Goal: Task Accomplishment & Management: Complete application form

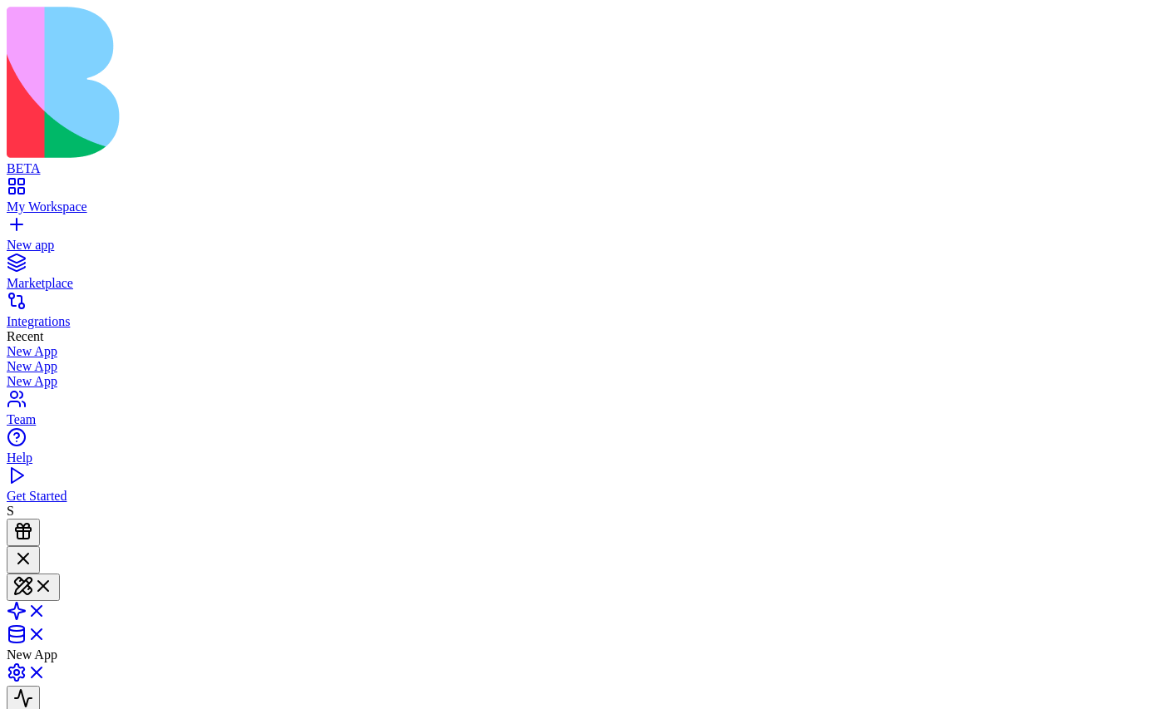
scroll to position [128, 0]
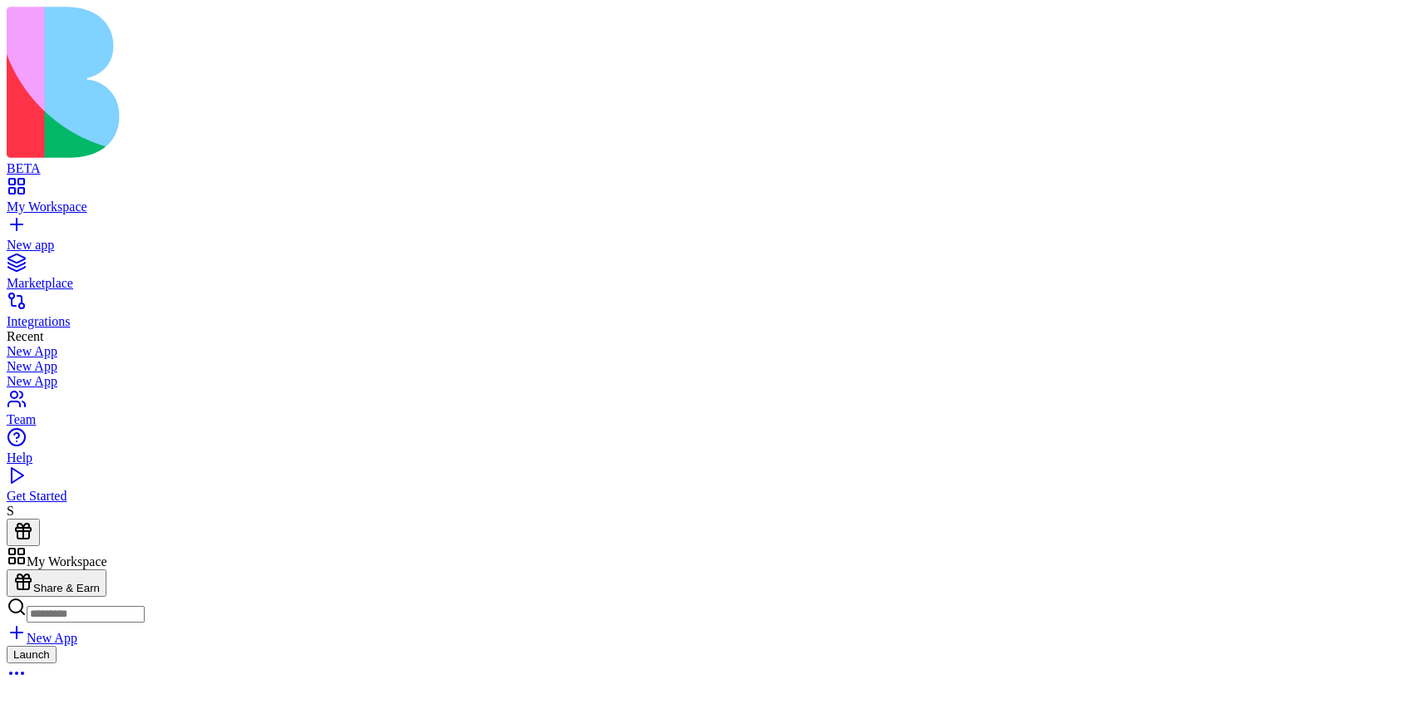
click at [93, 238] on div "New app" at bounding box center [710, 245] width 1406 height 15
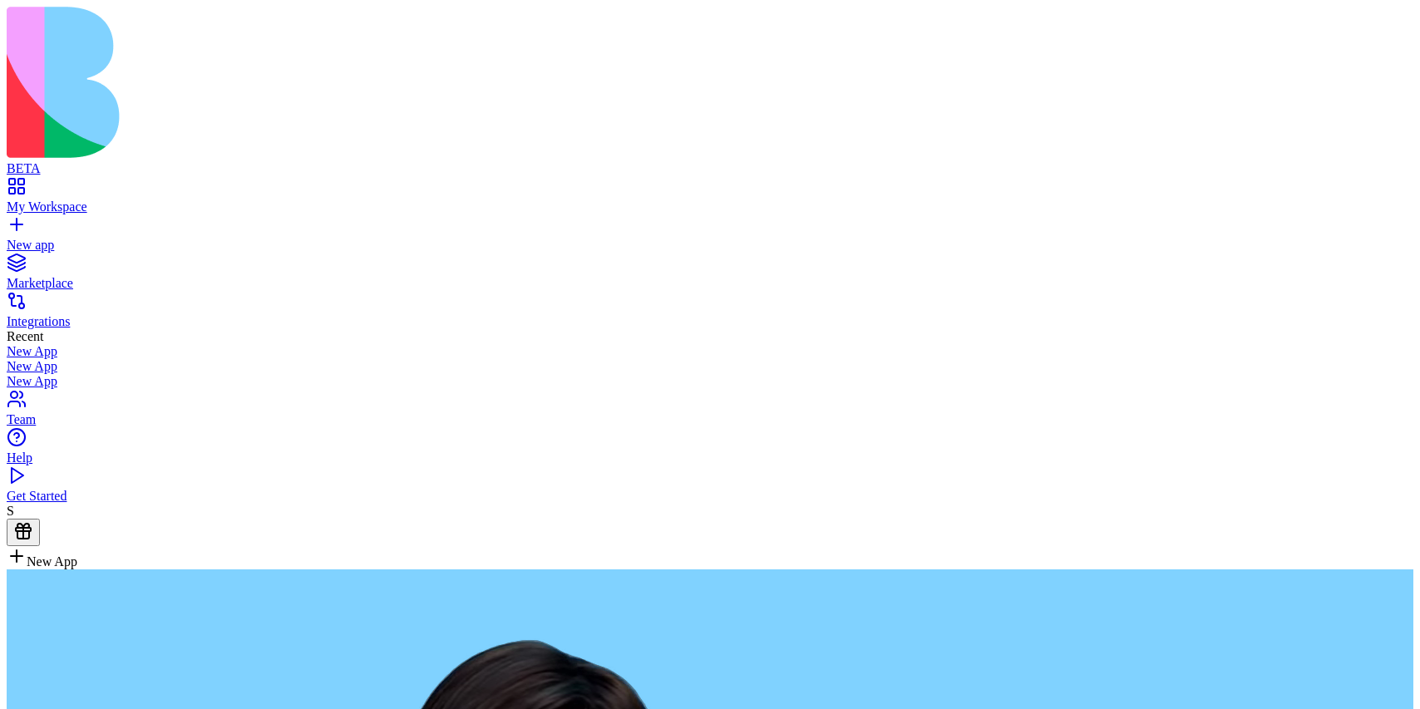
type textarea "**********"
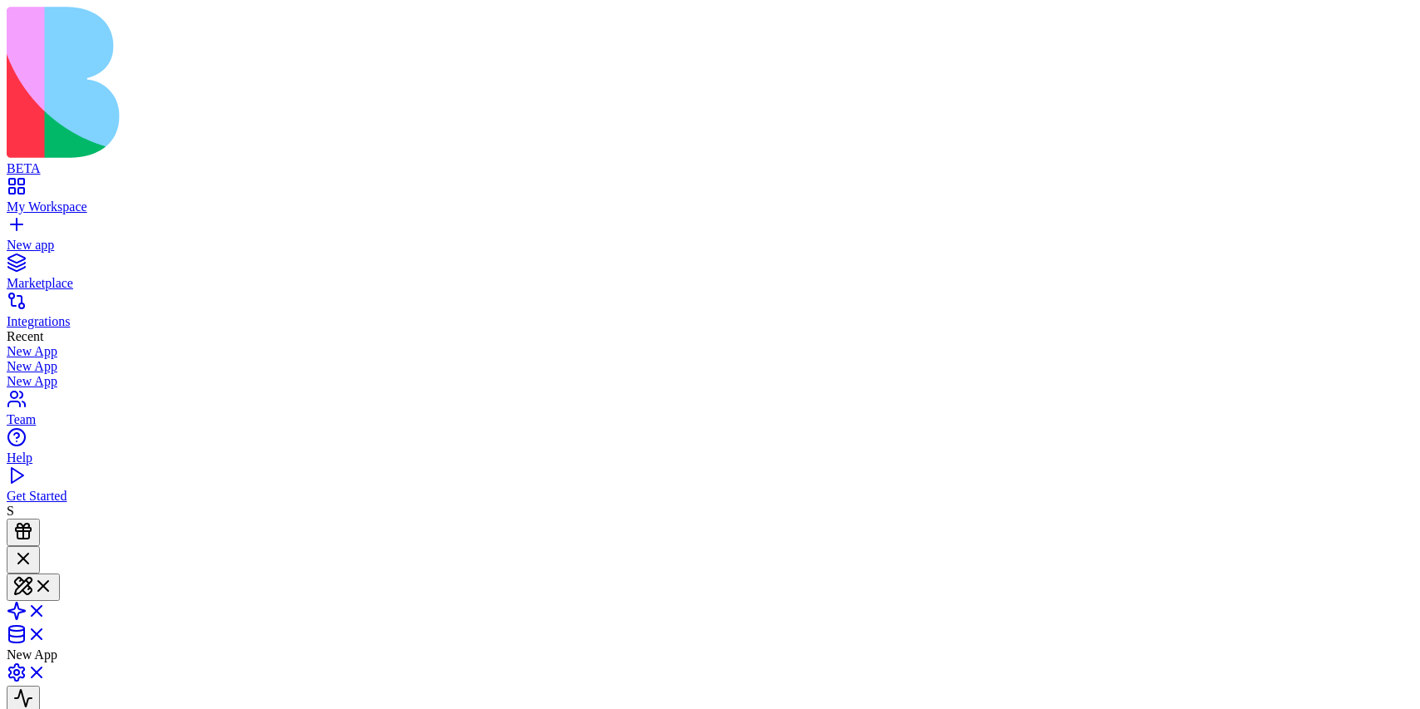
scroll to position [460, 0]
type textarea "***"
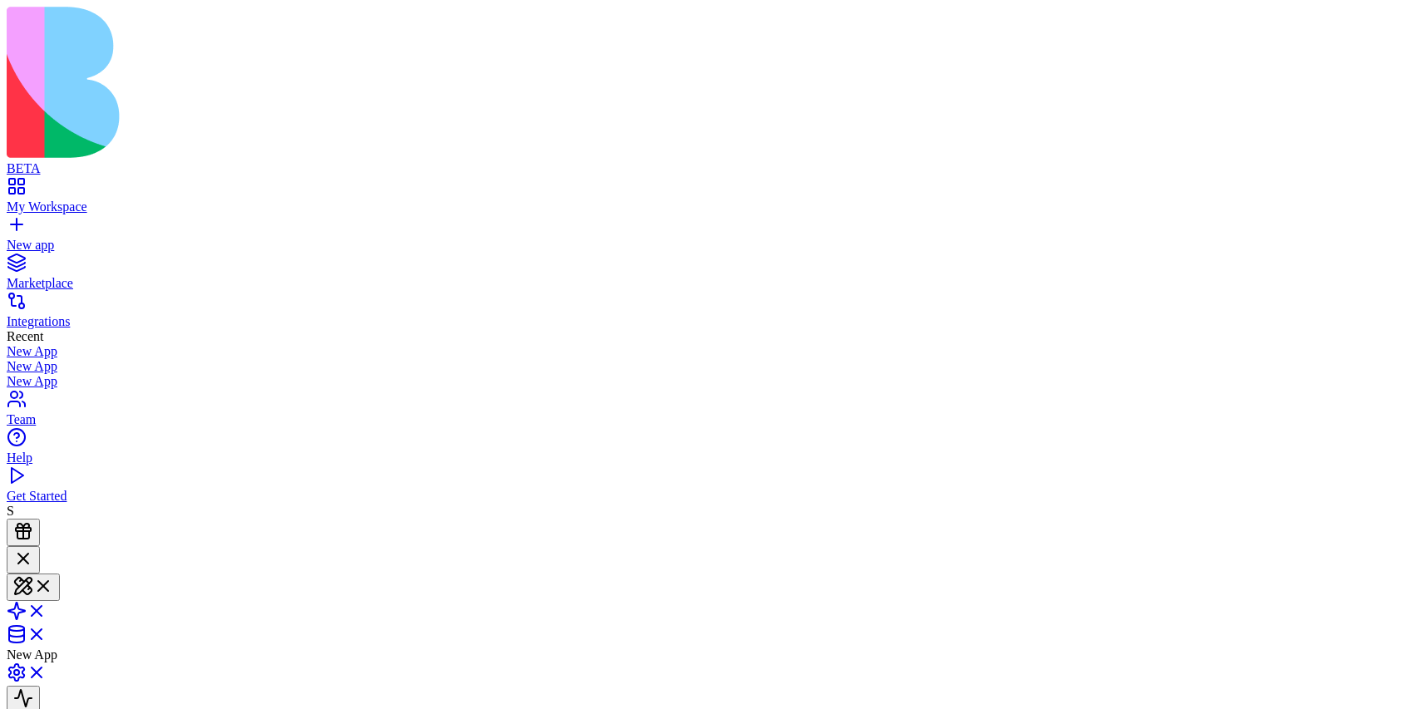
click at [21, 223] on link "New app" at bounding box center [710, 238] width 1406 height 30
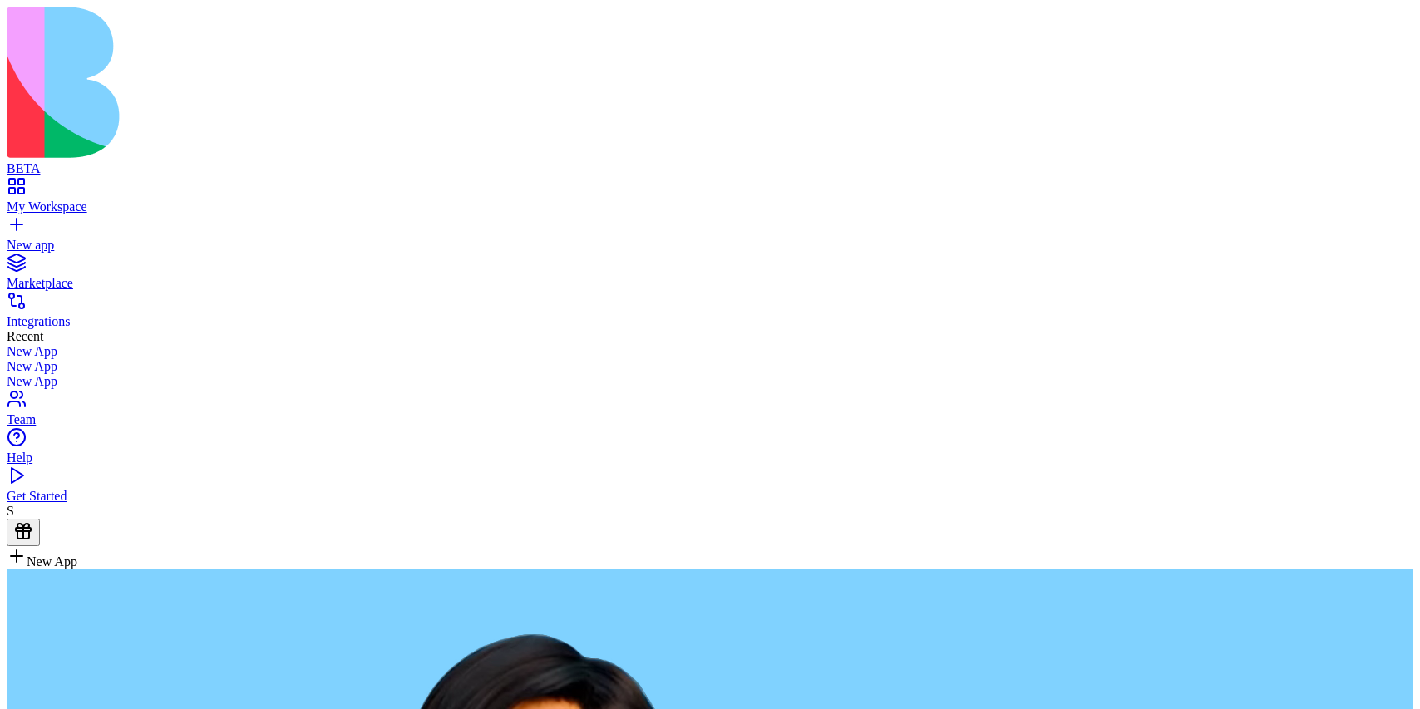
type textarea "**********"
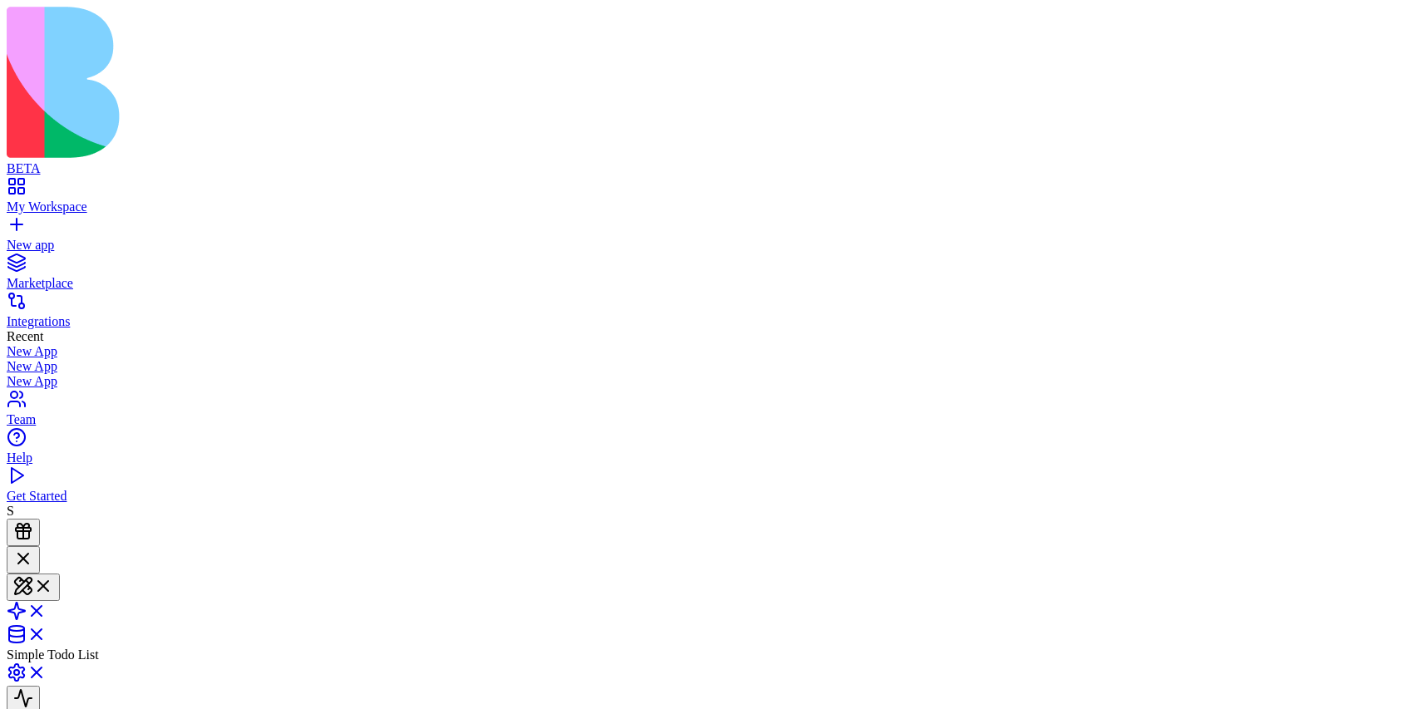
scroll to position [171, 0]
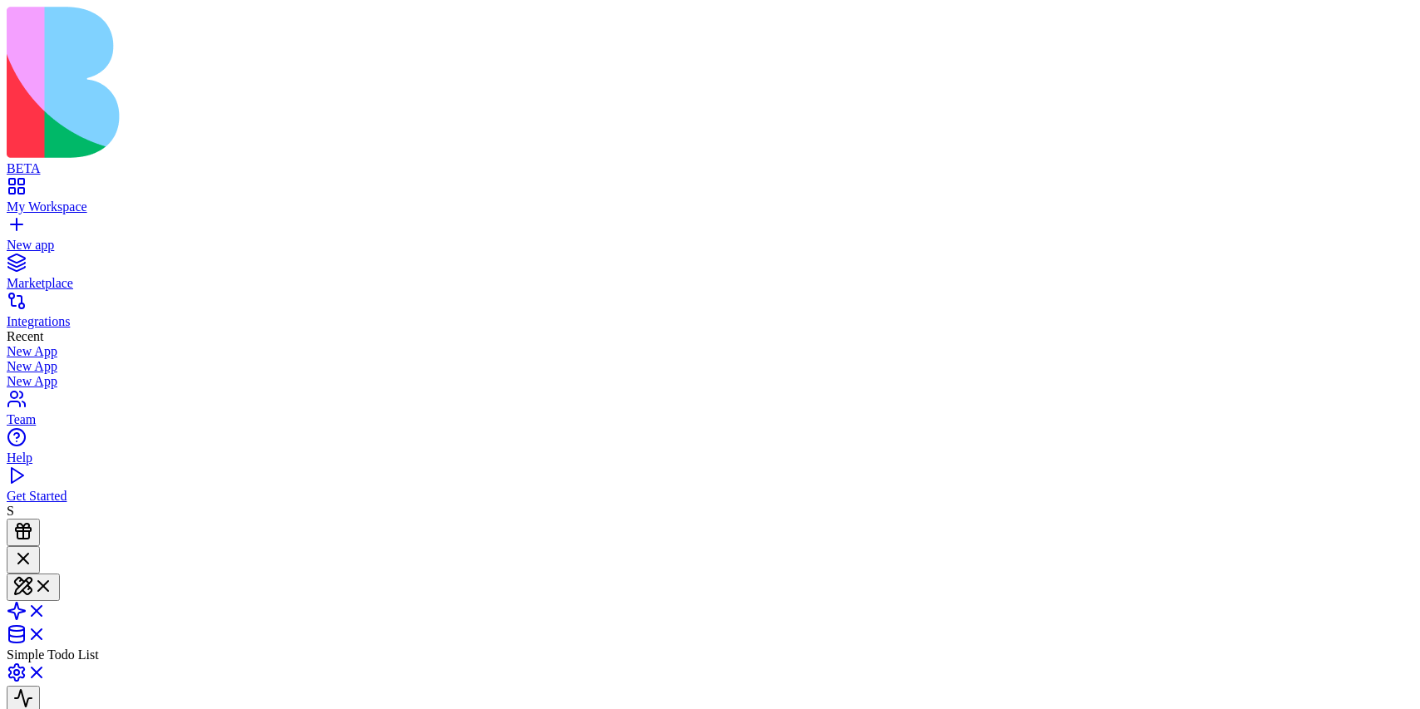
scroll to position [201, 0]
click at [96, 199] on div "My Workspace" at bounding box center [710, 206] width 1406 height 15
click at [57, 646] on button "Launch" at bounding box center [32, 654] width 50 height 17
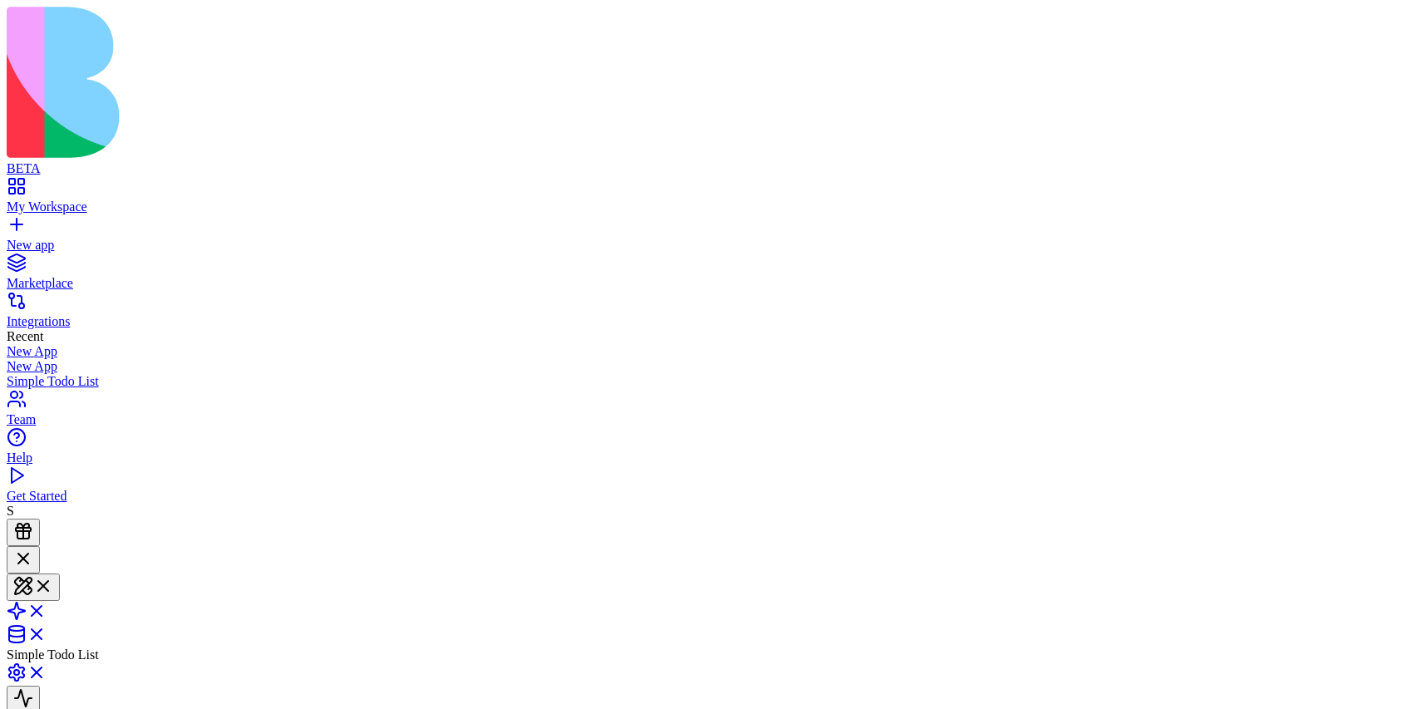
click at [22, 185] on link "My Workspace" at bounding box center [710, 200] width 1406 height 30
click at [13, 558] on div at bounding box center [13, 558] width 0 height 0
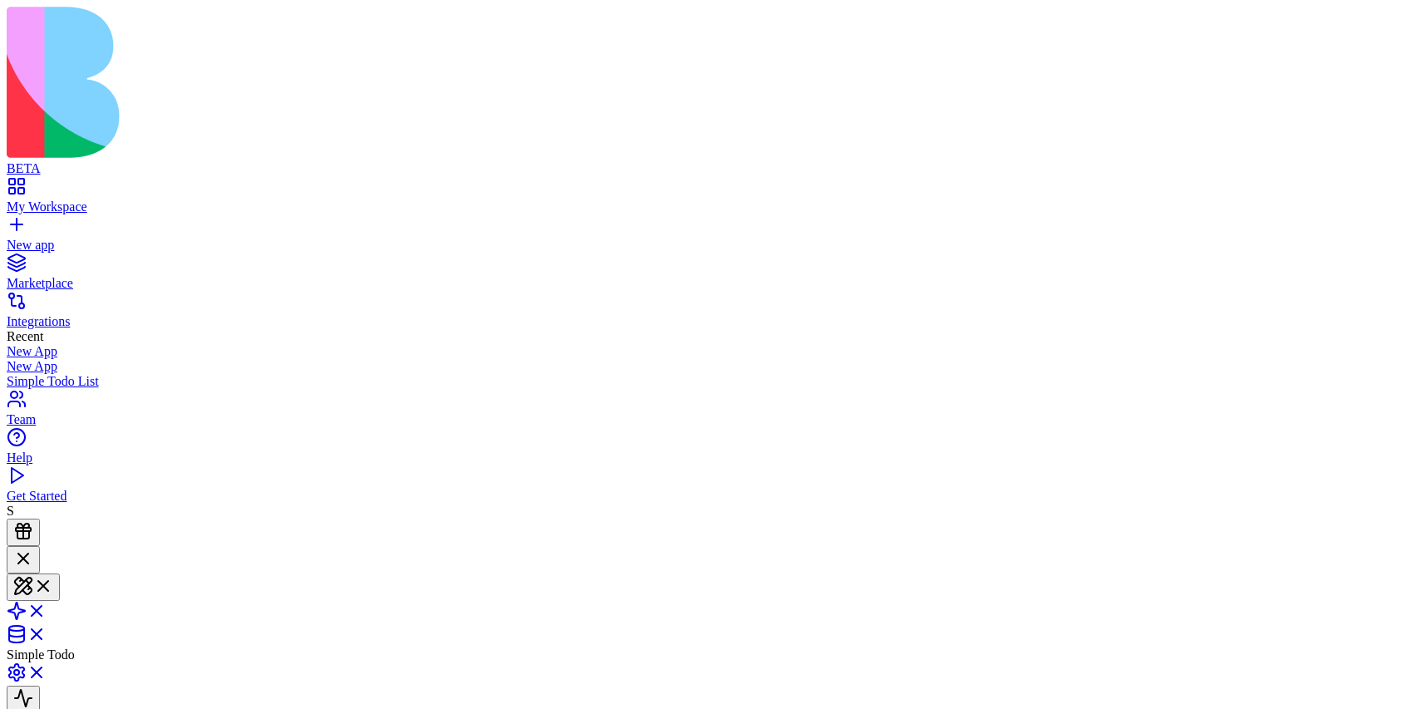
type textarea "*"
type textarea "**********"
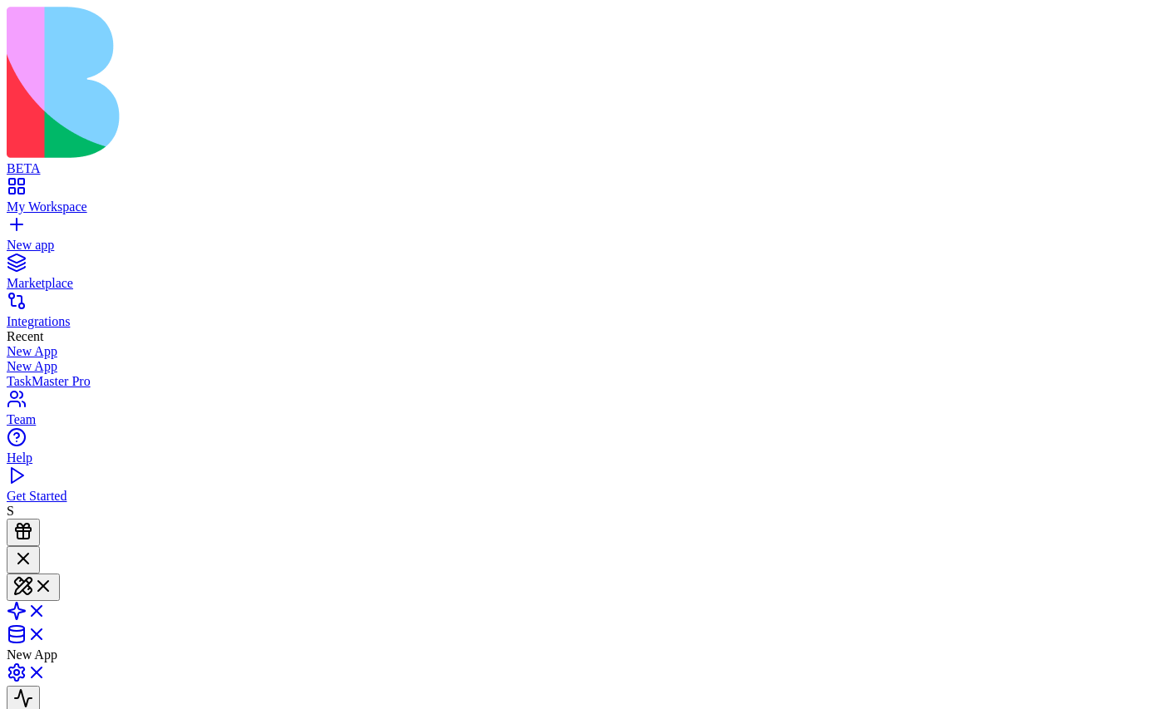
scroll to position [128, 0]
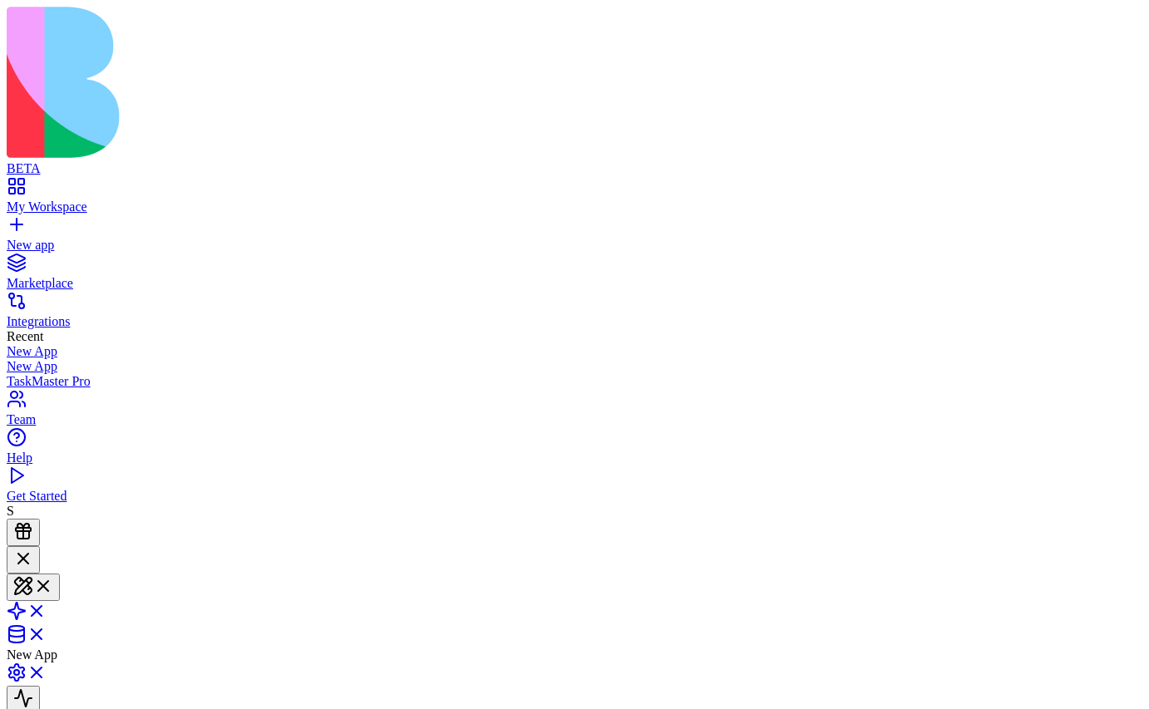
type textarea "***"
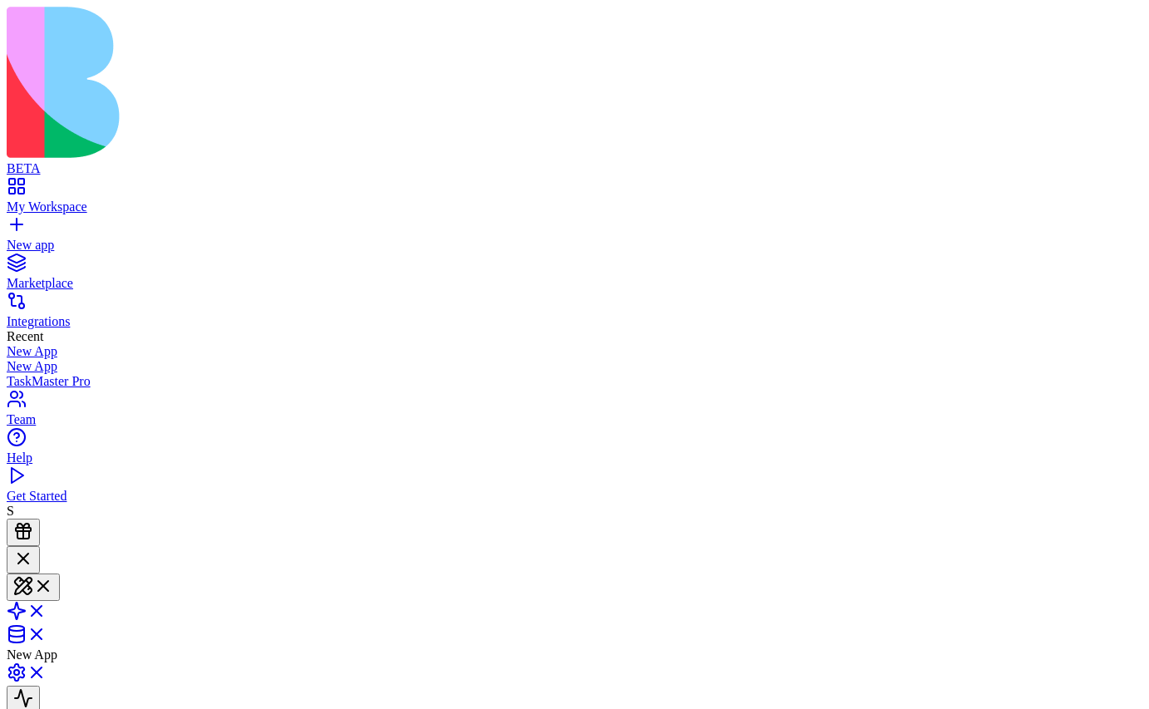
click at [455, 546] on header "New App Invite & Share" at bounding box center [574, 643] width 1135 height 195
click at [57, 648] on span "New App" at bounding box center [32, 655] width 51 height 14
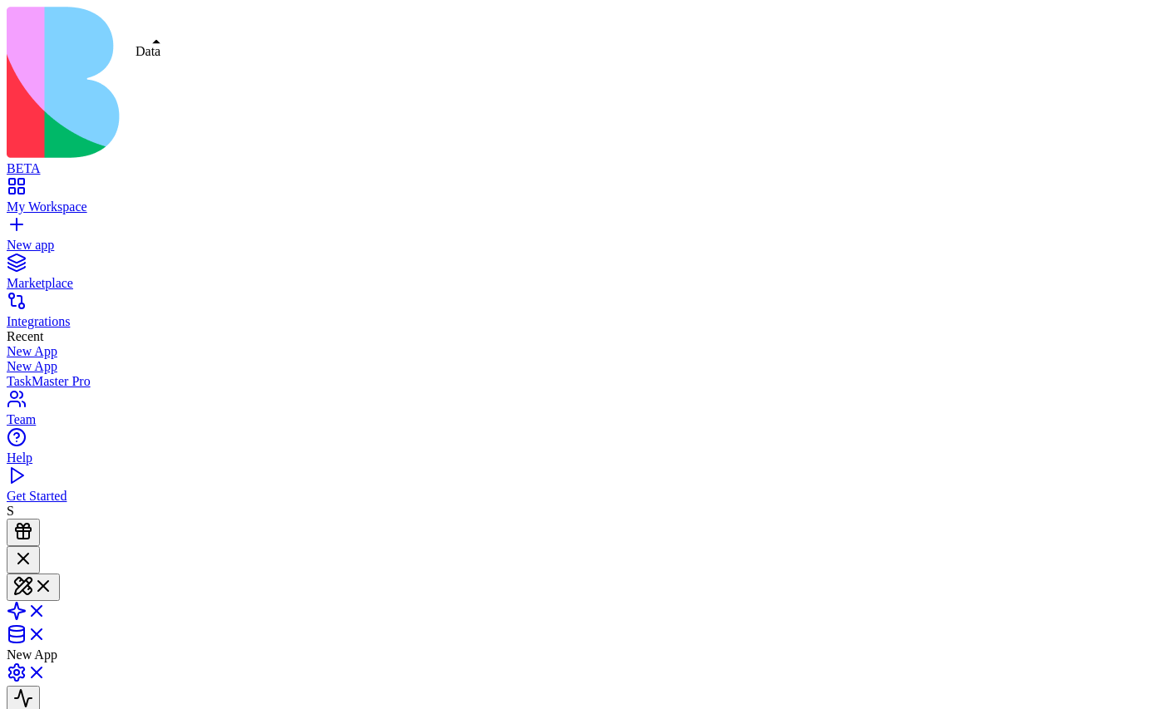
click at [47, 633] on link at bounding box center [27, 640] width 40 height 14
click at [47, 582] on link at bounding box center [27, 589] width 40 height 14
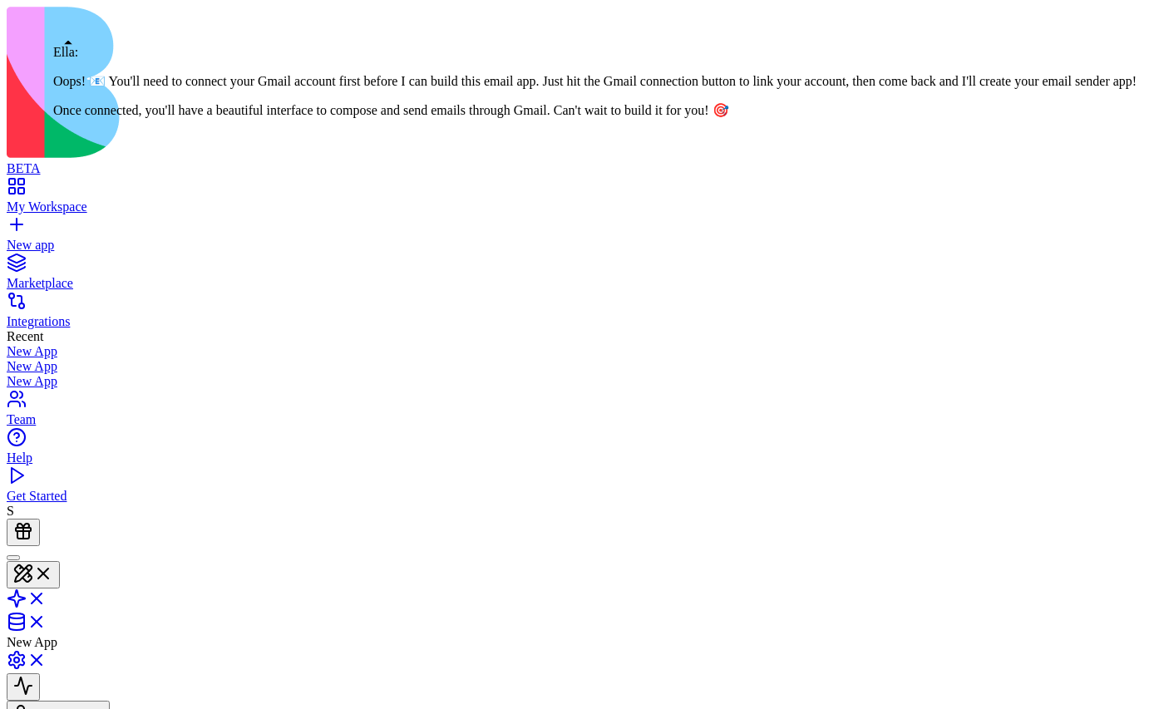
click at [13, 558] on div at bounding box center [13, 558] width 0 height 0
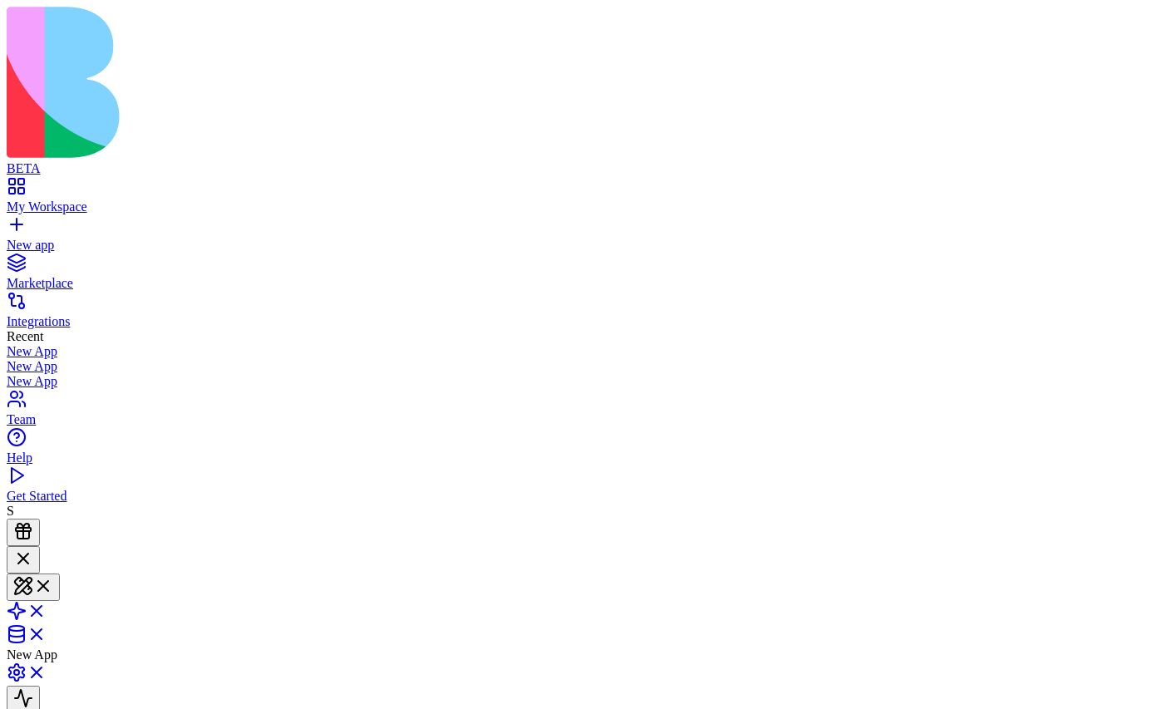
scroll to position [251, 0]
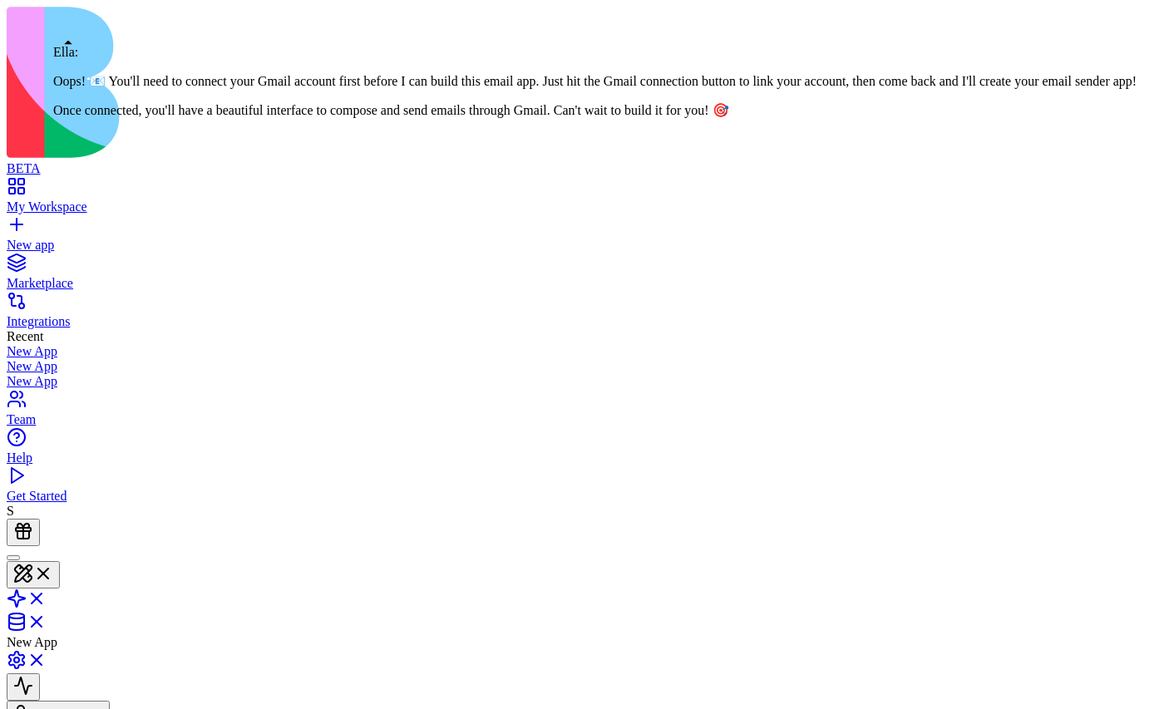
click at [13, 558] on div at bounding box center [13, 558] width 0 height 0
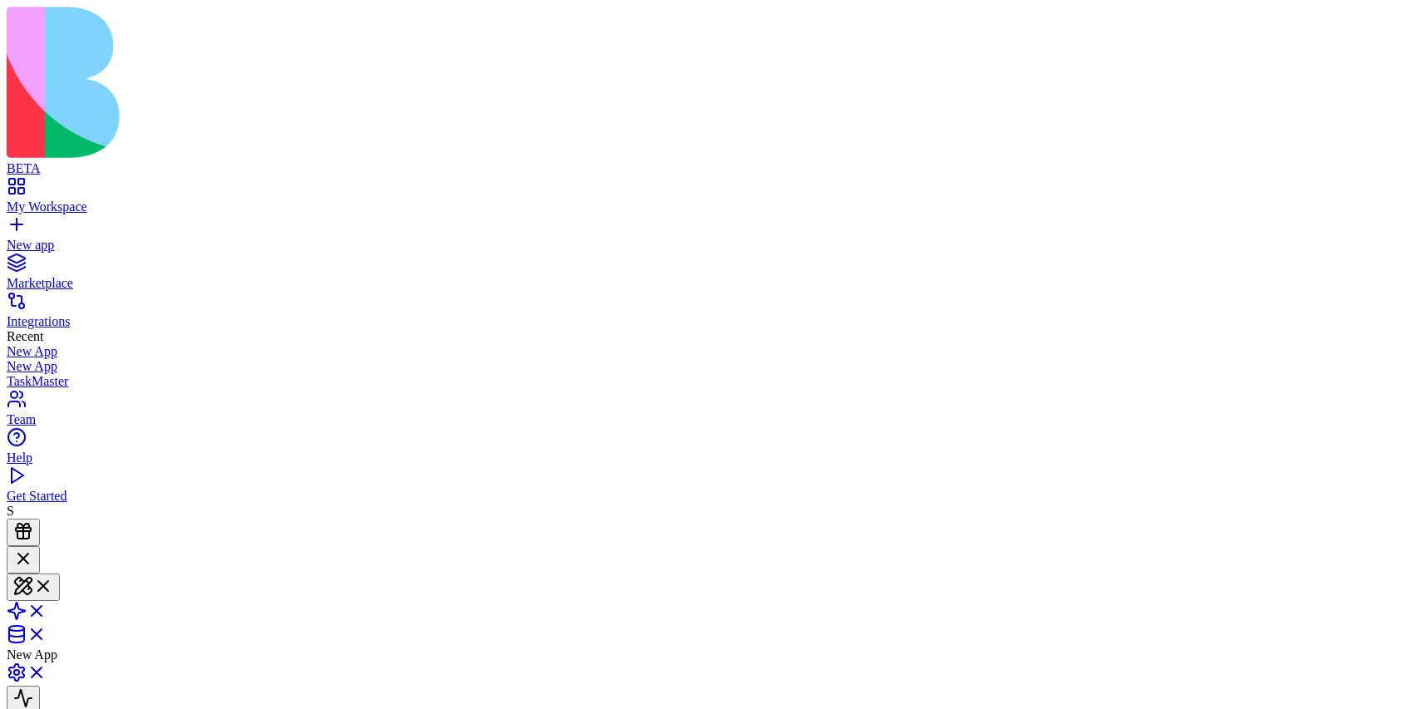
scroll to position [1099, 0]
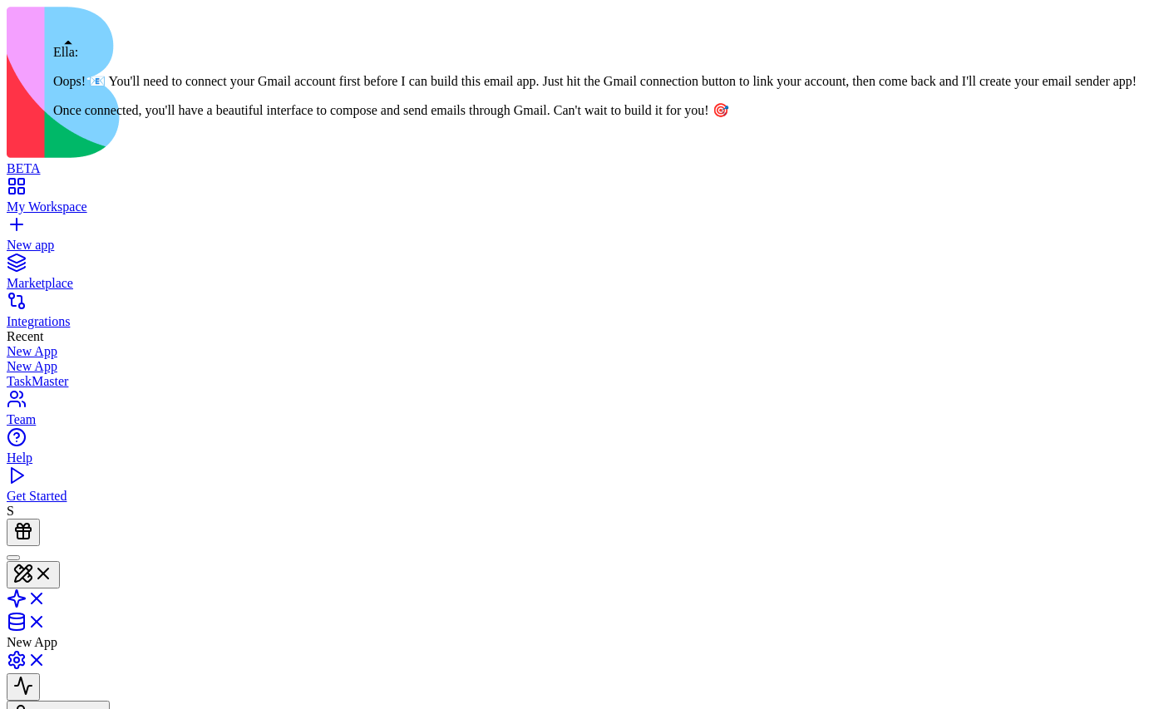
click at [13, 558] on div at bounding box center [13, 558] width 0 height 0
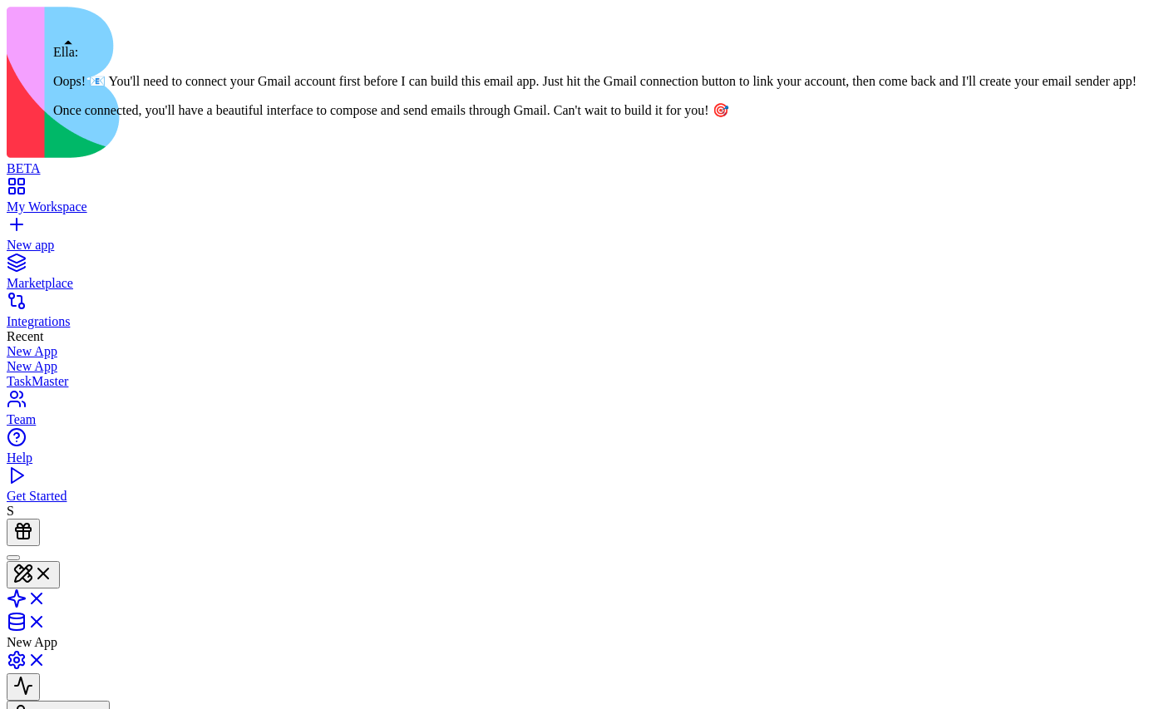
click at [13, 558] on div at bounding box center [13, 558] width 0 height 0
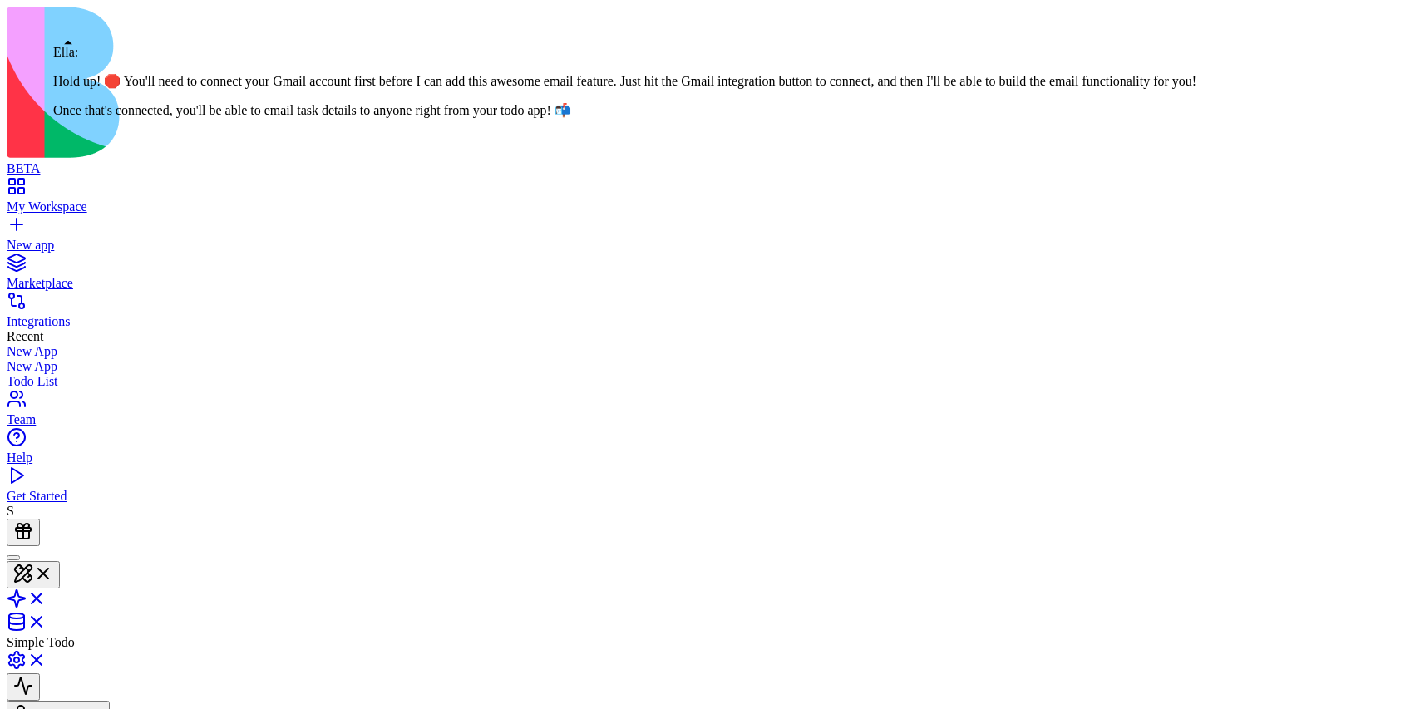
click at [13, 558] on div at bounding box center [13, 558] width 0 height 0
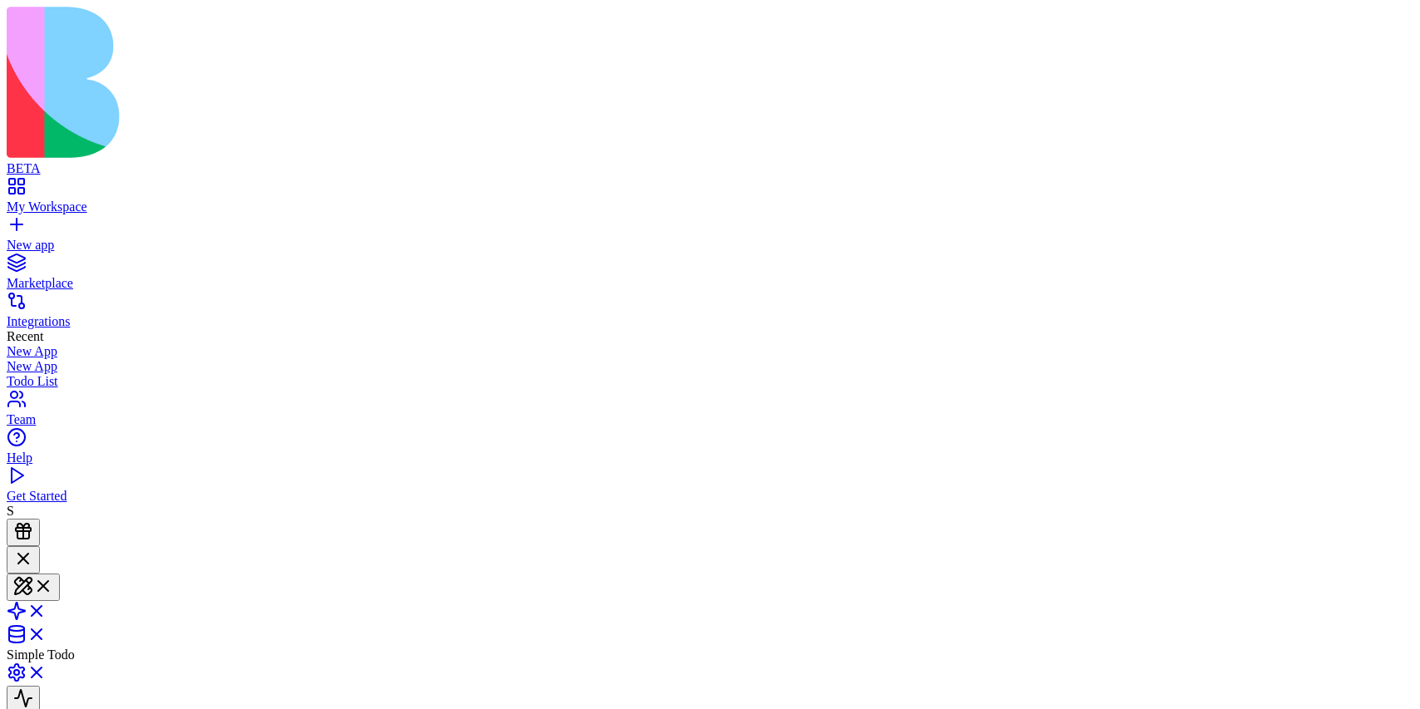
scroll to position [538, 0]
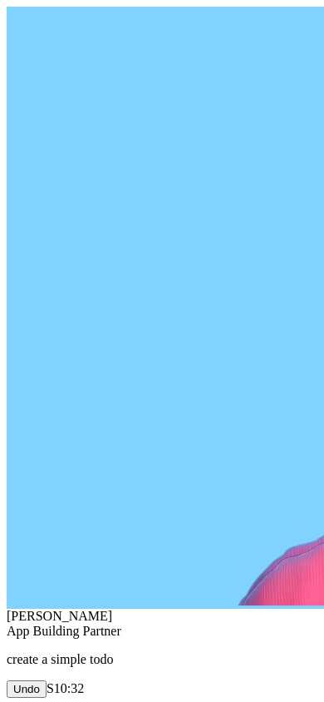
scroll to position [587, 0]
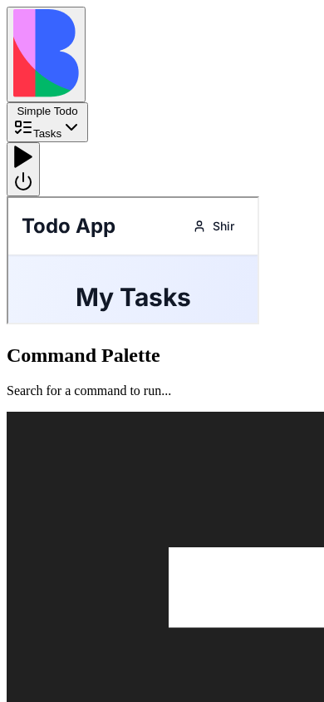
click at [33, 145] on div at bounding box center [23, 169] width 20 height 49
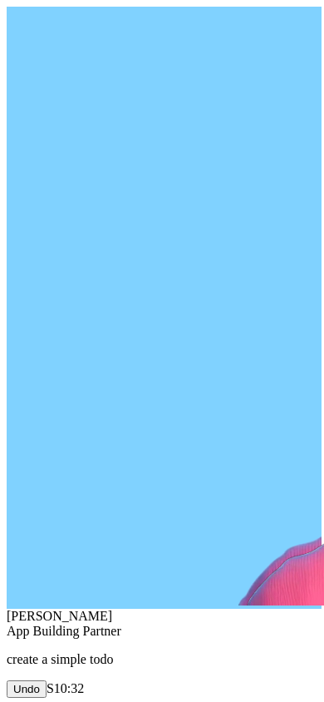
scroll to position [0, 0]
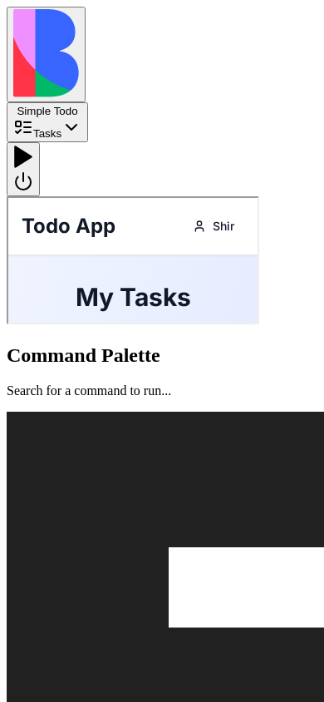
click at [33, 145] on div at bounding box center [23, 169] width 20 height 49
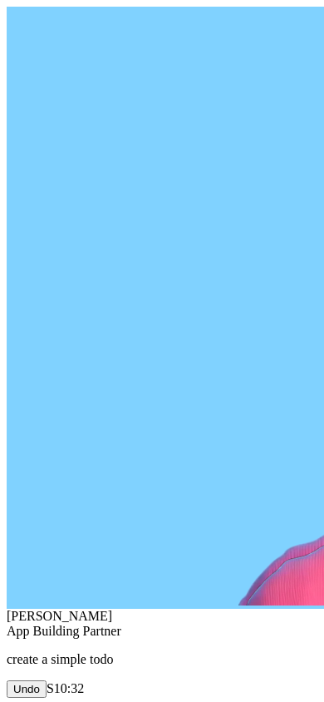
scroll to position [814, 0]
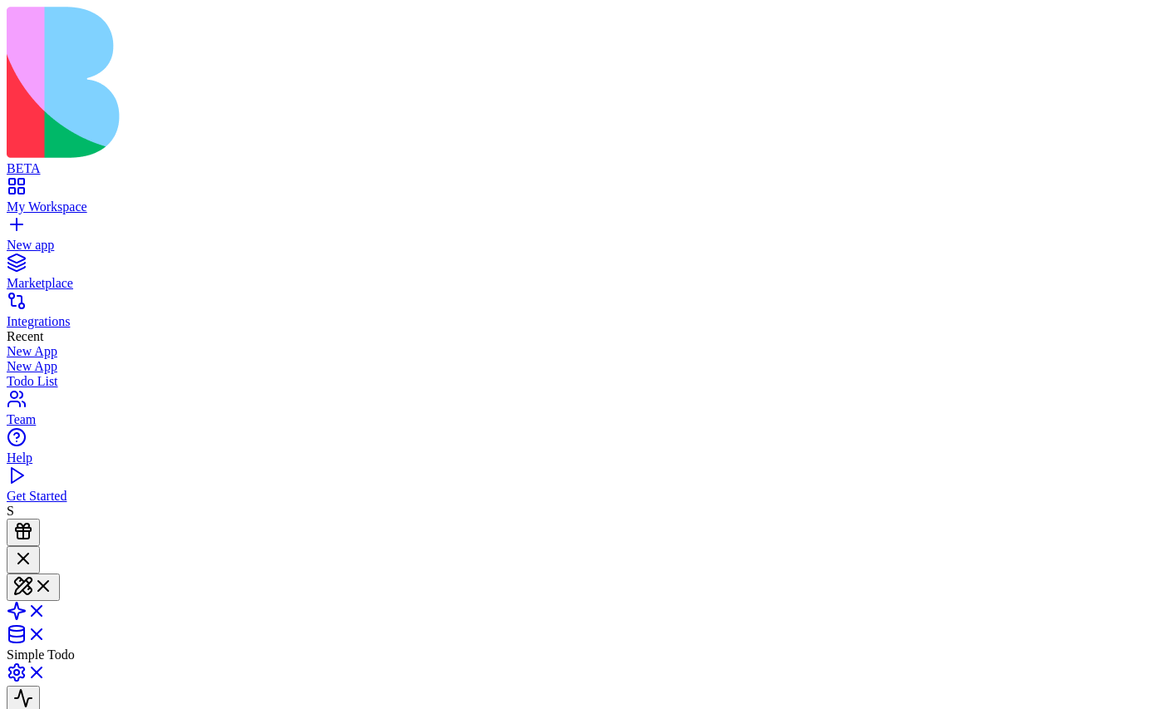
scroll to position [760, 0]
